Goal: Navigation & Orientation: Find specific page/section

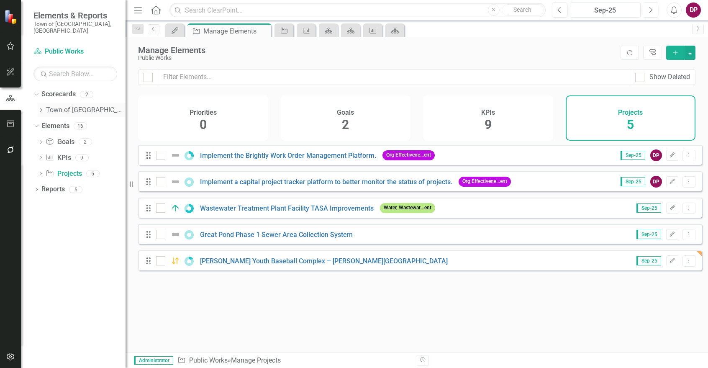
click at [82, 105] on link "Town of [GEOGRAPHIC_DATA]" at bounding box center [86, 110] width 80 height 10
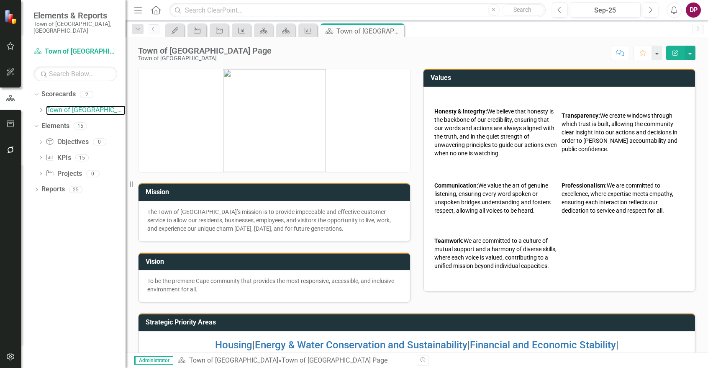
scroll to position [49, 0]
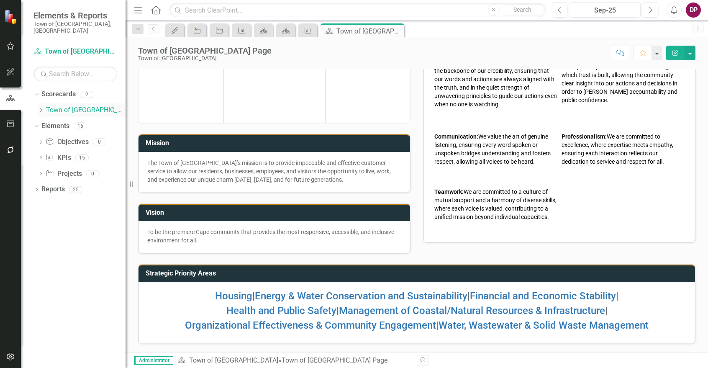
click at [41, 108] on icon "Dropdown" at bounding box center [41, 110] width 6 height 5
click at [61, 121] on link "Public Works" at bounding box center [89, 126] width 71 height 10
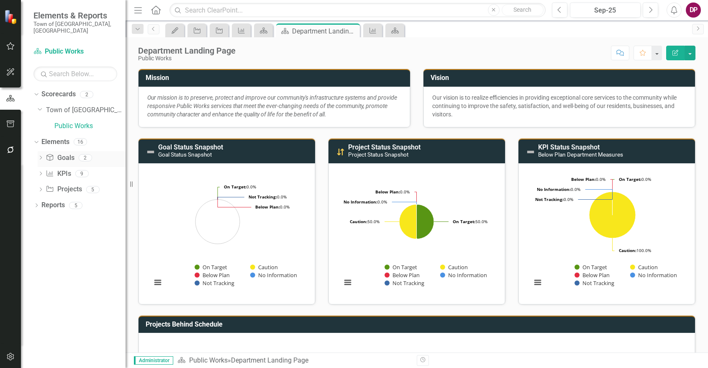
click at [64, 153] on link "Goal Goals" at bounding box center [60, 158] width 28 height 10
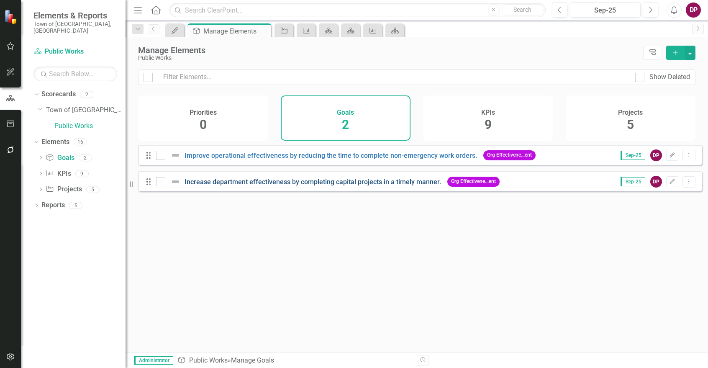
click at [325, 186] on link "Increase department effectiveness by completing capital projects in a timely ma…" at bounding box center [313, 182] width 257 height 8
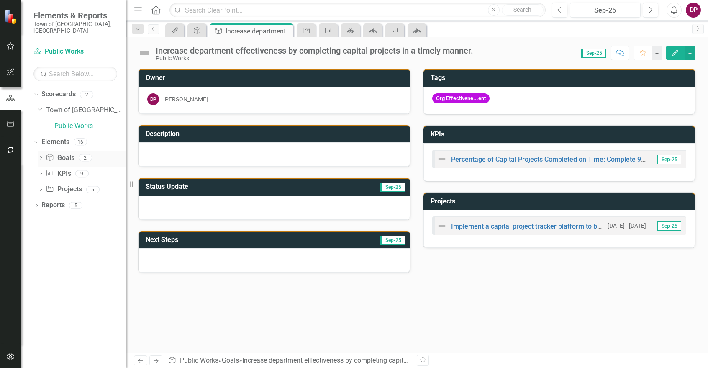
click at [65, 153] on link "Goal Goals" at bounding box center [60, 158] width 28 height 10
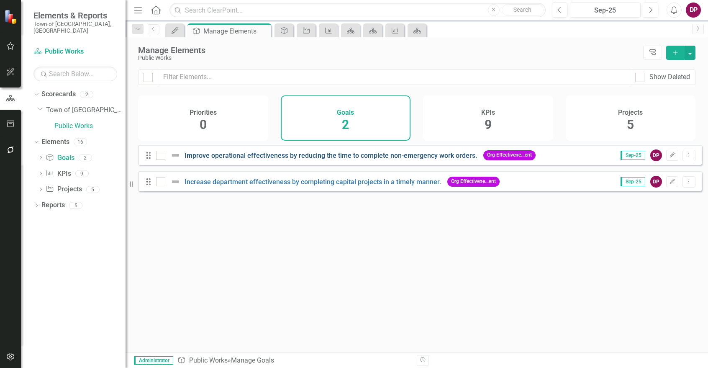
click at [290, 159] on link "Improve operational effectiveness by reducing the time to complete non-emergenc…" at bounding box center [331, 156] width 293 height 8
